Goal: Check status: Check status

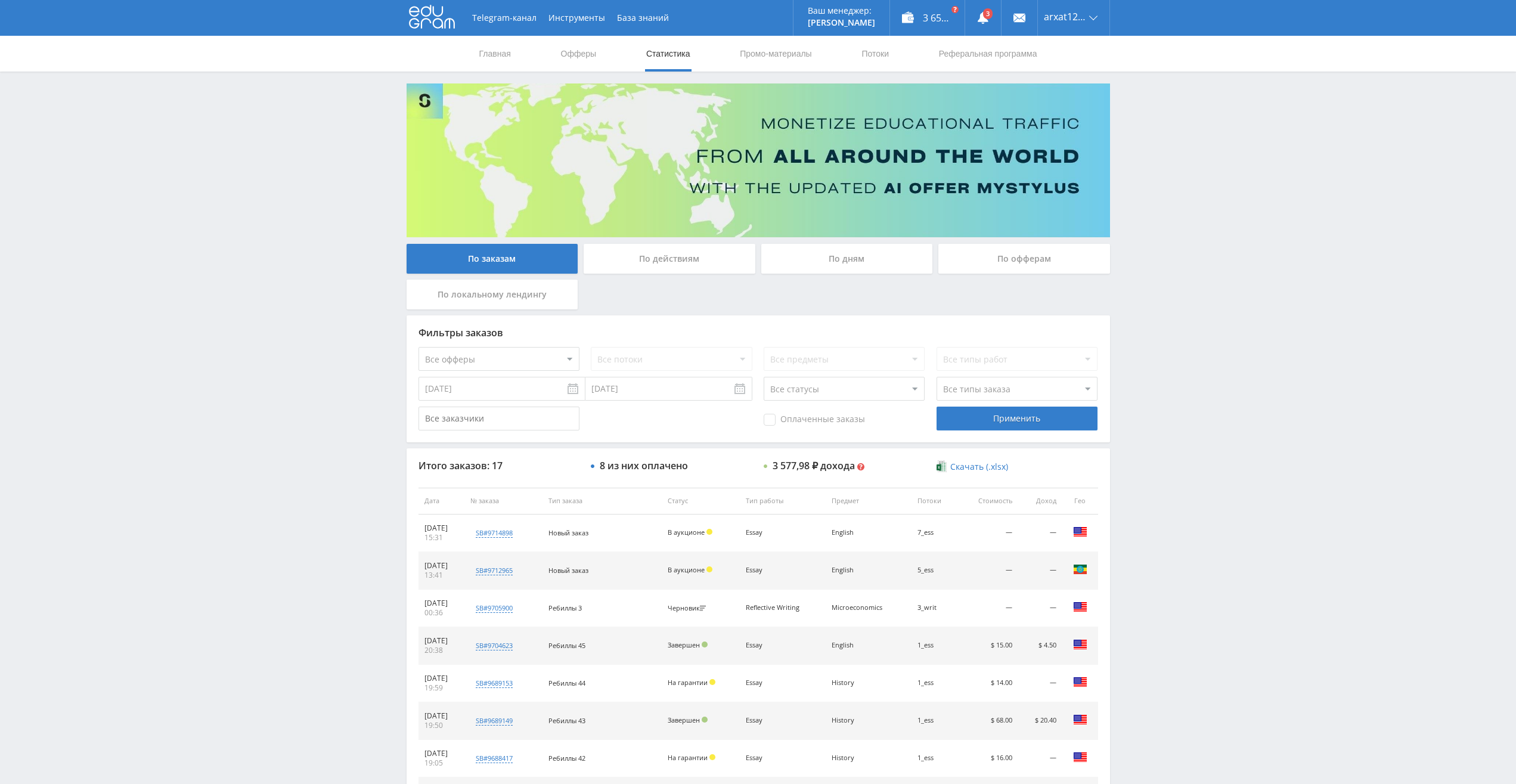
click at [845, 260] on div "По дням" at bounding box center [847, 259] width 172 height 30
click at [0, 0] on input "По дням" at bounding box center [0, 0] width 0 height 0
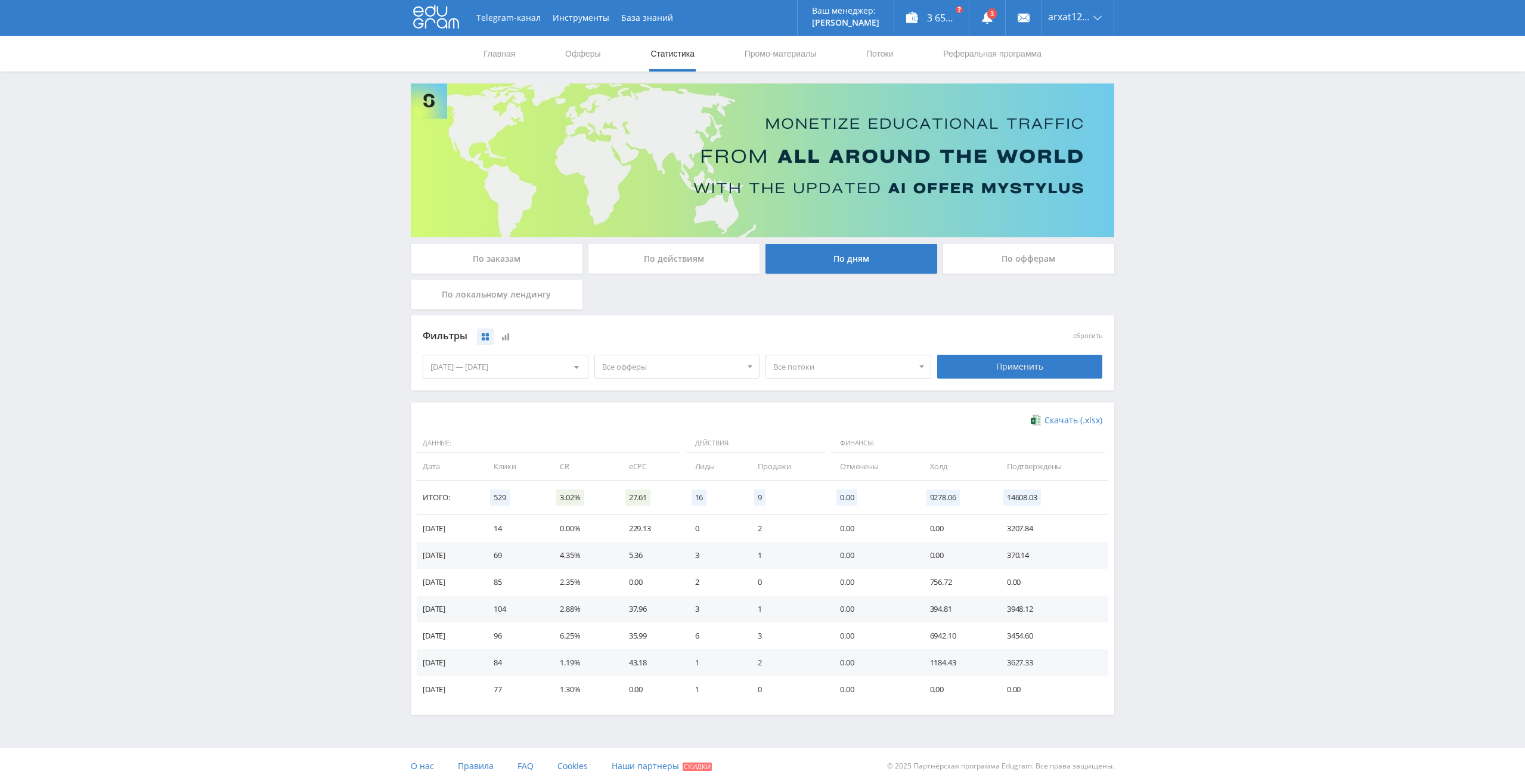
click at [529, 366] on div "[DATE] — [DATE]" at bounding box center [505, 366] width 165 height 22
click at [433, 413] on span at bounding box center [434, 416] width 6 height 6
click at [443, 456] on div "1" at bounding box center [441, 456] width 22 height 13
click at [574, 415] on span at bounding box center [574, 416] width 6 height 6
click at [527, 457] on div "3" at bounding box center [527, 456] width 22 height 13
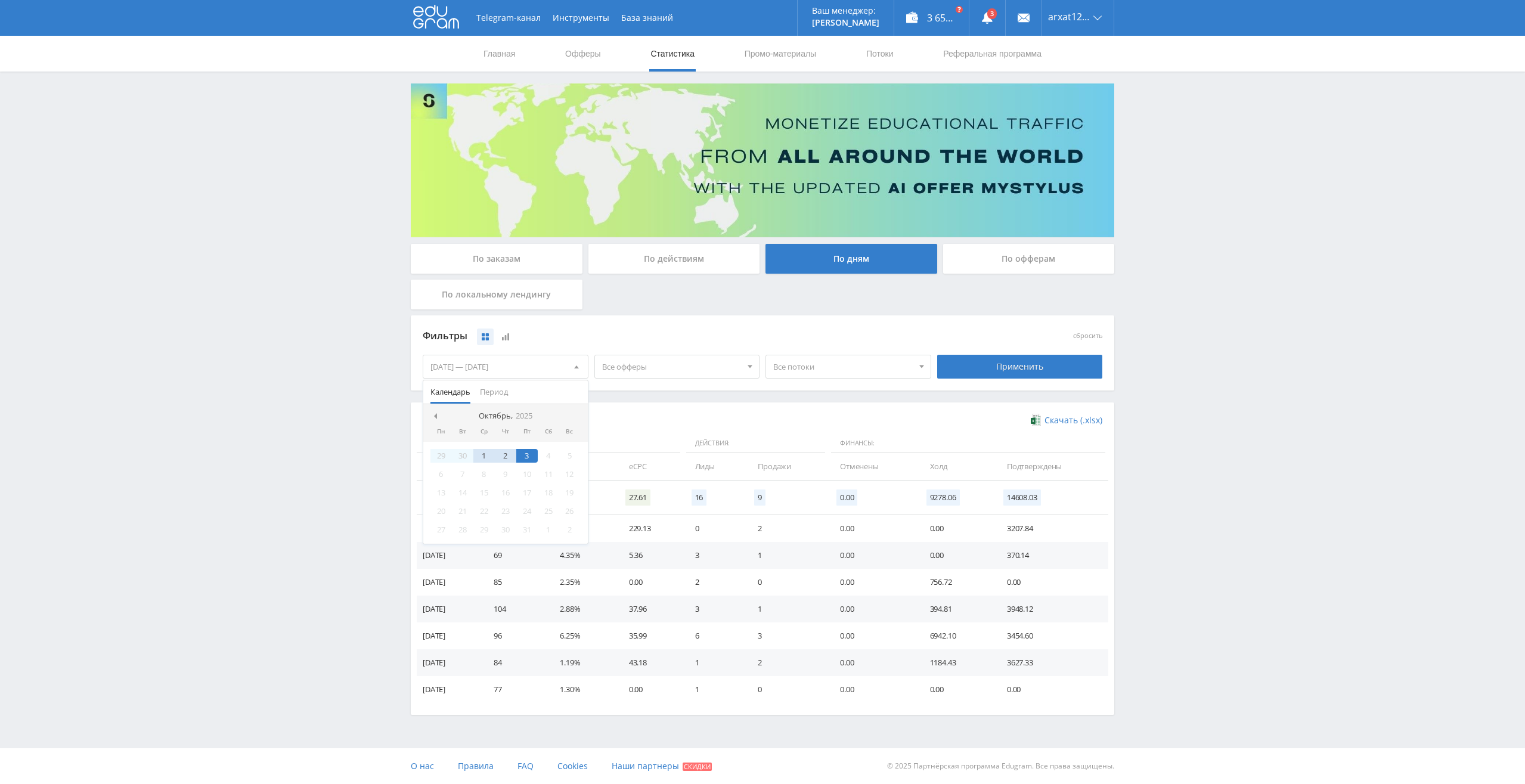
click at [642, 337] on div "Фильтры" at bounding box center [677, 336] width 509 height 18
click at [1010, 365] on div "Применить" at bounding box center [1020, 366] width 166 height 24
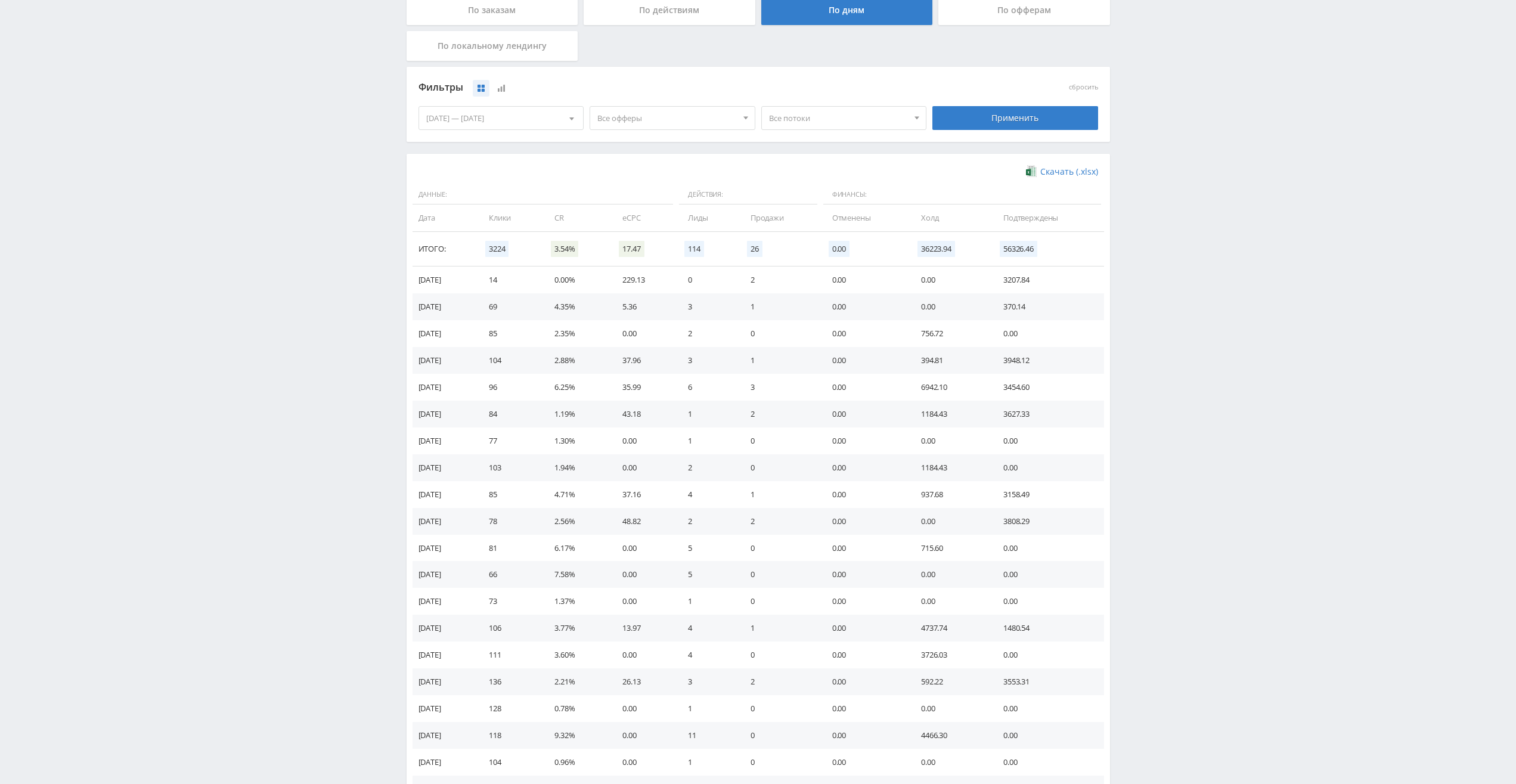
scroll to position [239, 0]
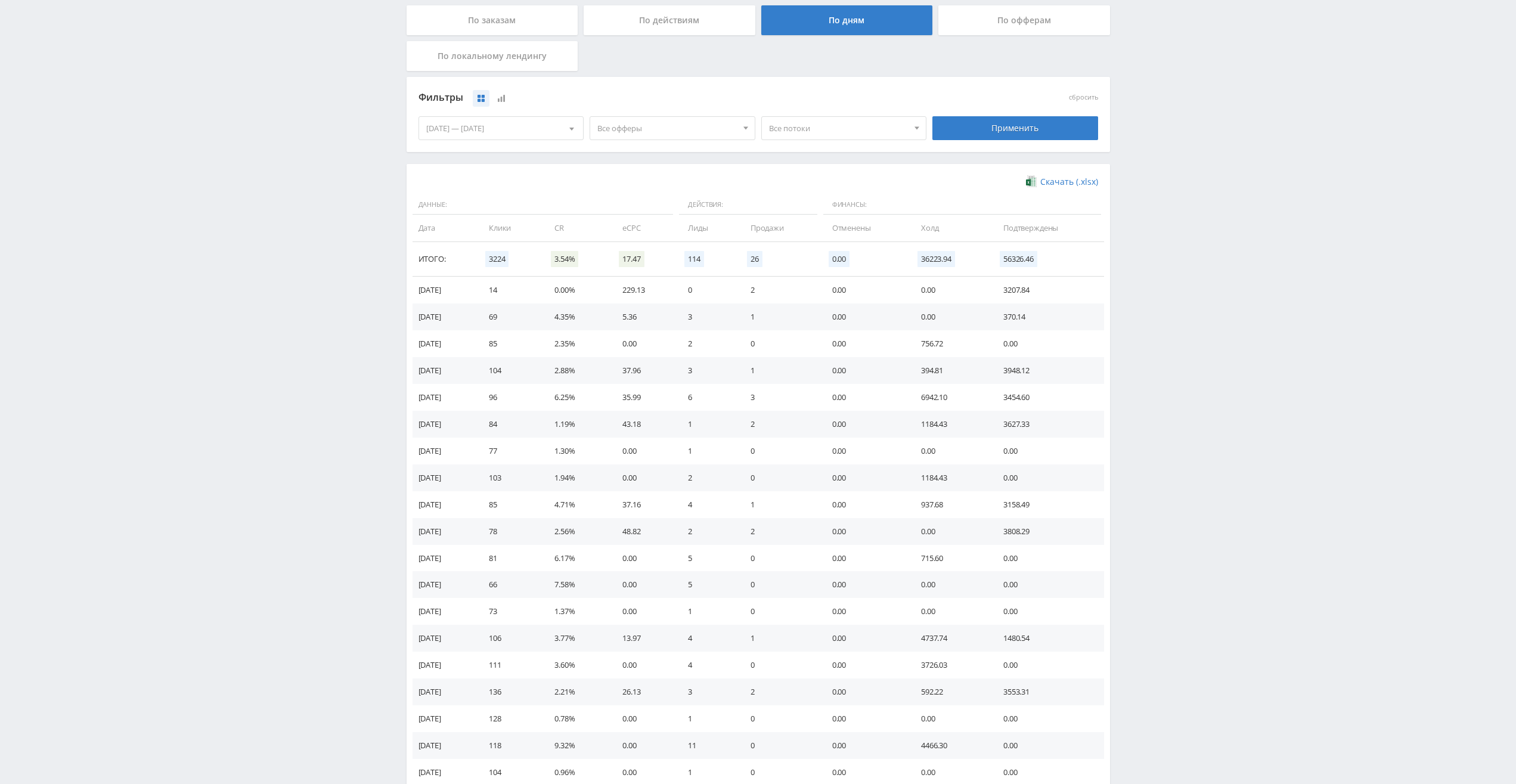
click at [1250, 462] on div "Telegram-канал Инструменты База знаний Ваш менеджер: [PERSON_NAME] Alex Online …" at bounding box center [758, 344] width 1516 height 1166
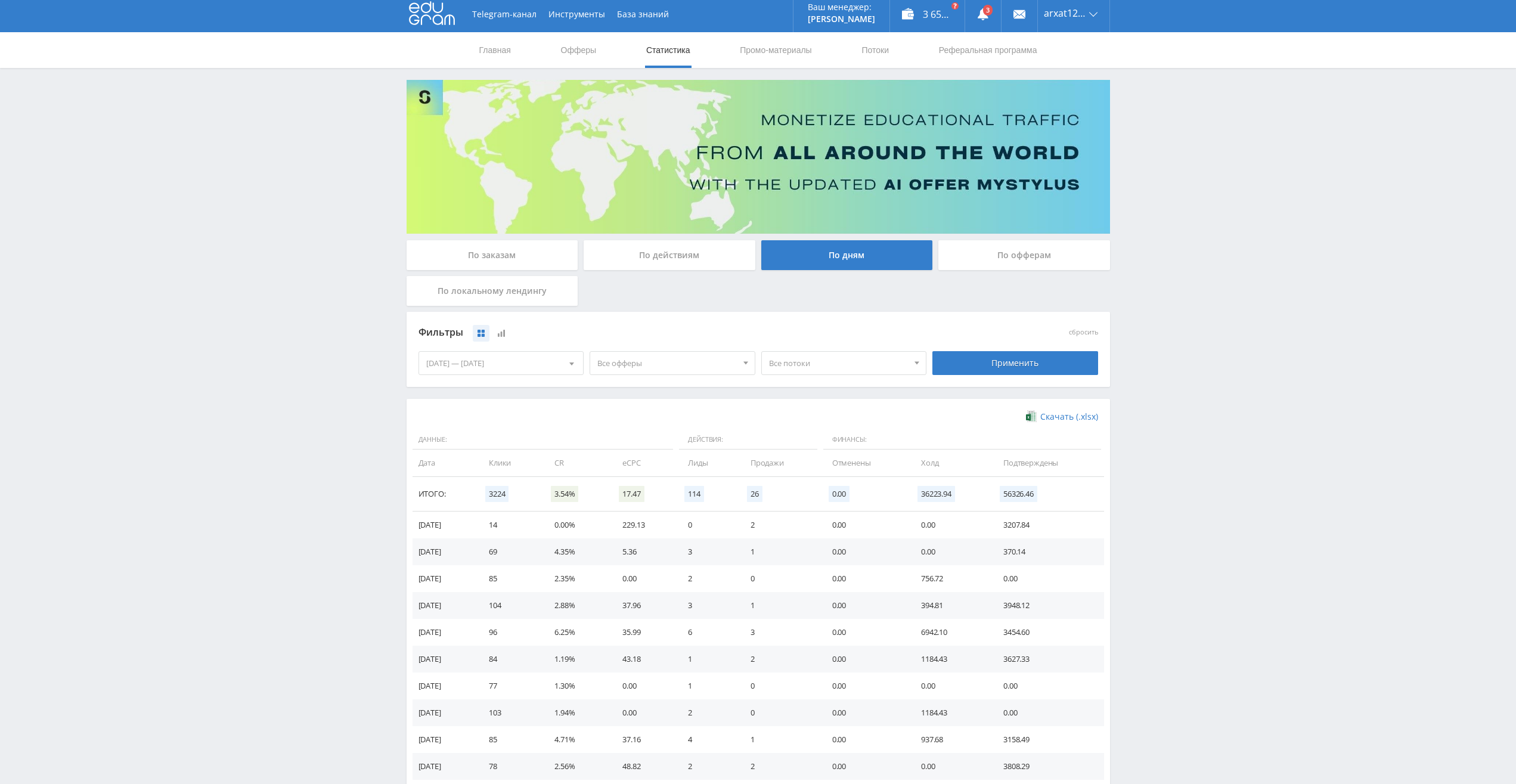
scroll to position [0, 0]
